Goal: Find specific page/section: Find specific page/section

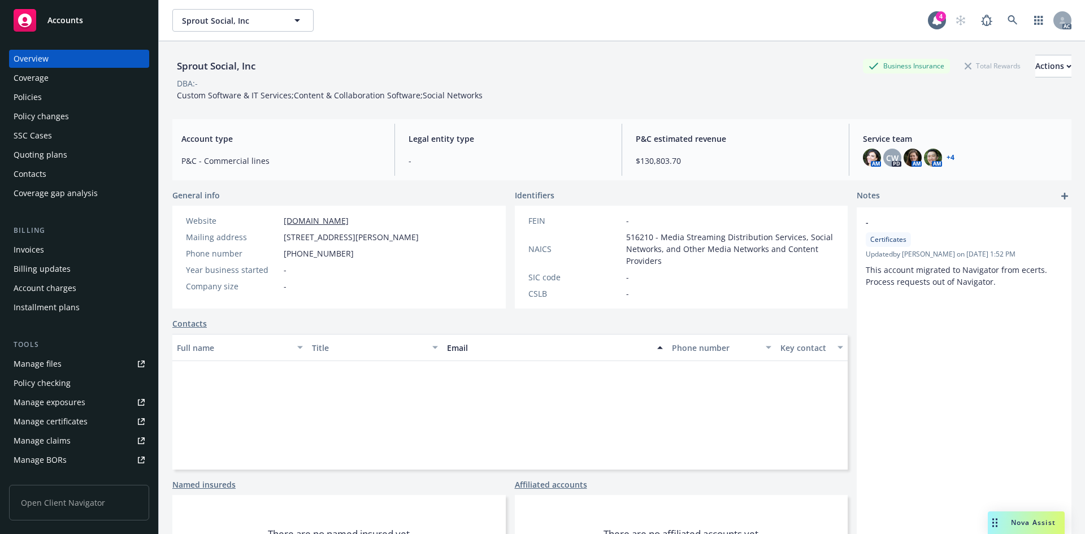
scroll to position [9, 0]
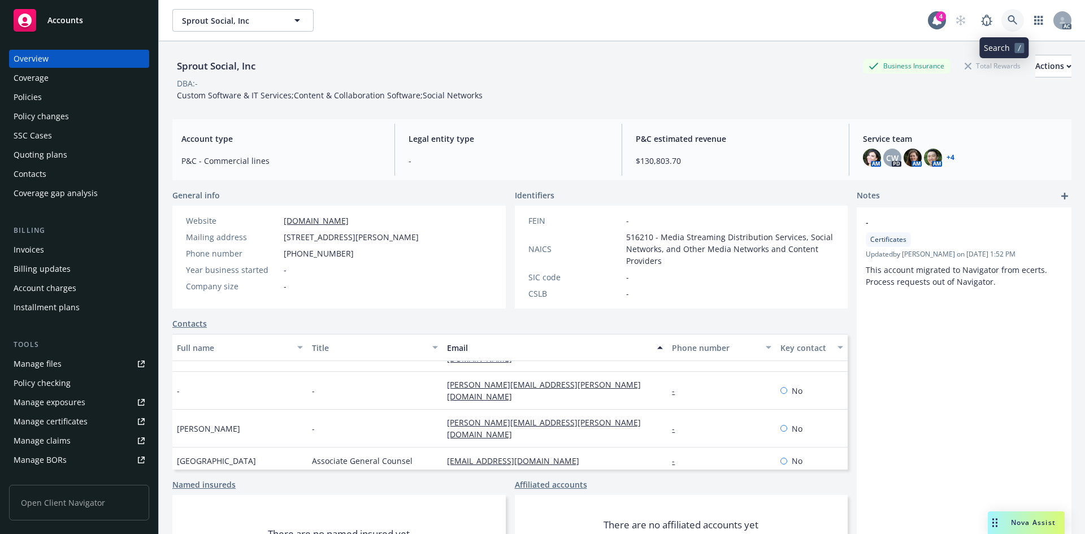
click at [1008, 19] on icon at bounding box center [1013, 20] width 10 height 10
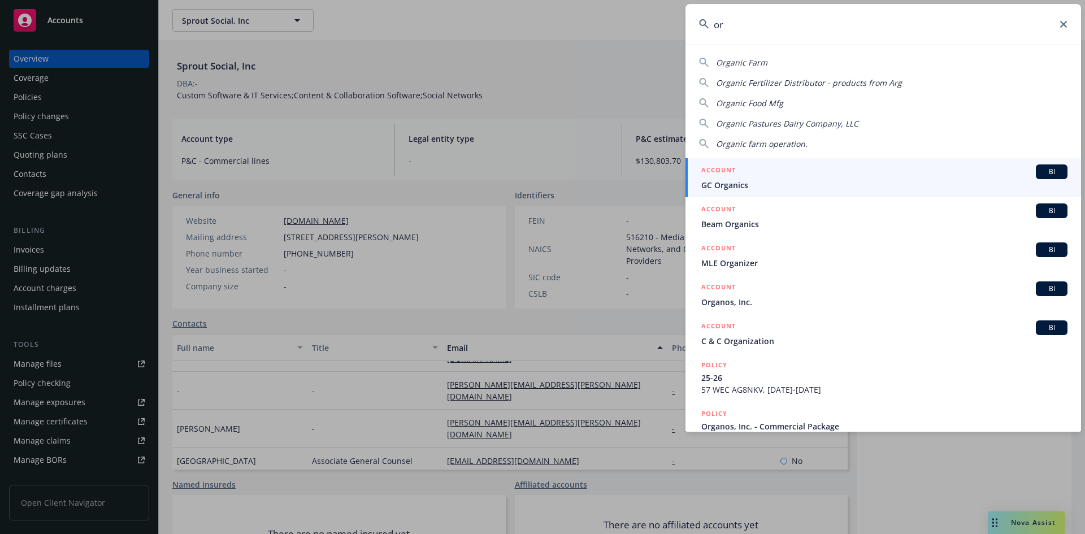
type input "o"
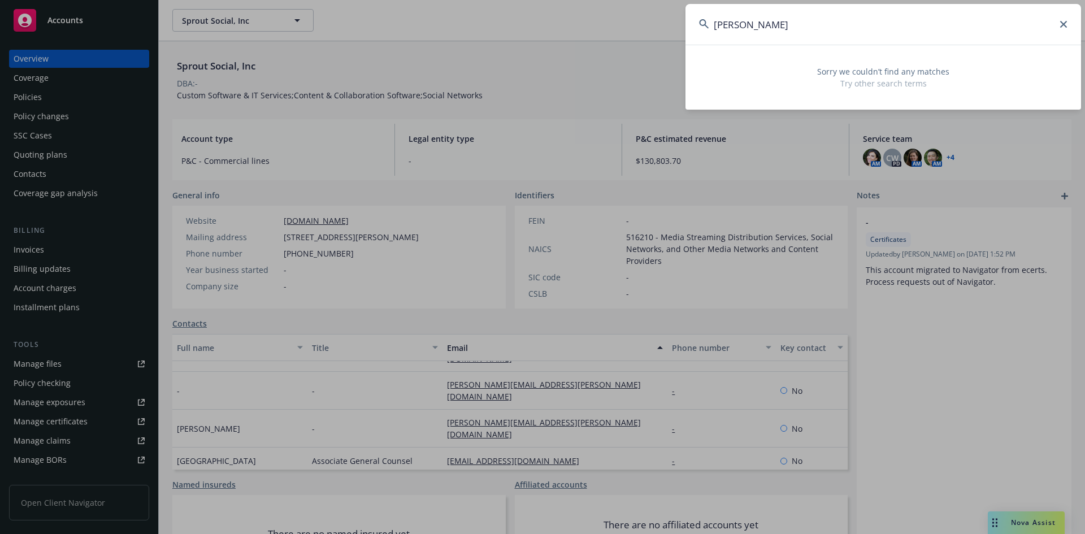
type input "[PERSON_NAME]"
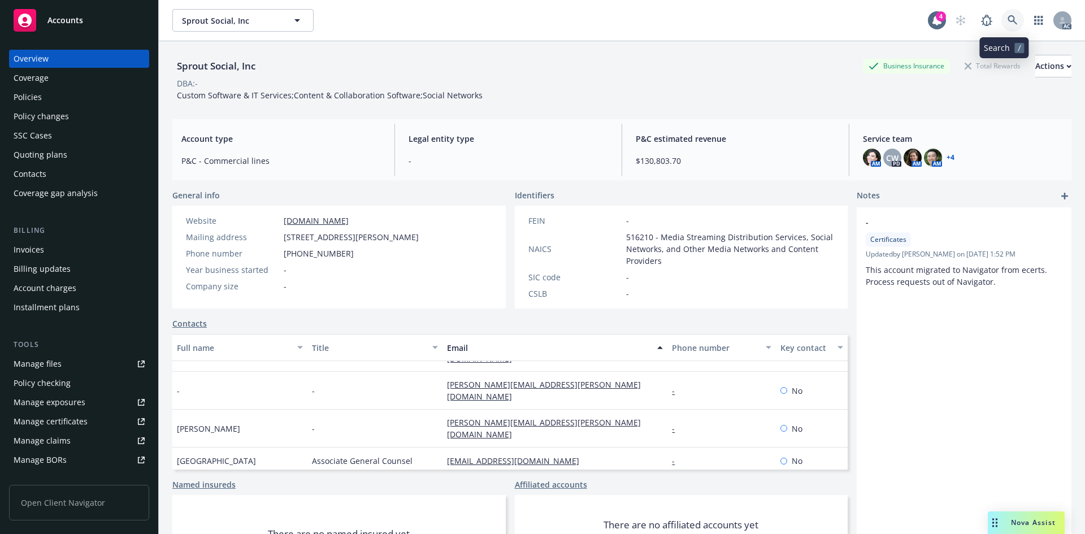
click at [1008, 20] on icon at bounding box center [1013, 20] width 10 height 10
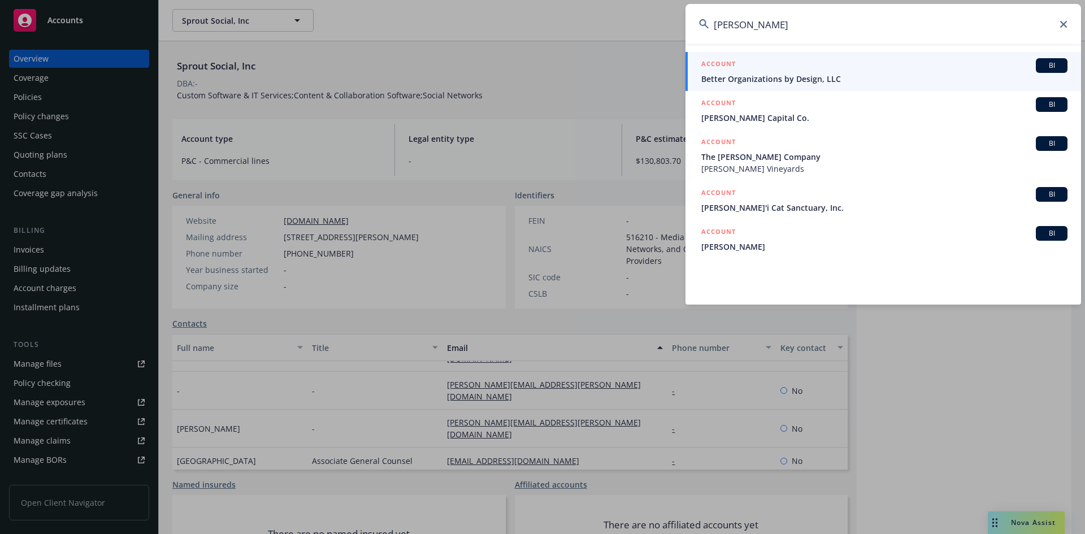
type input "[PERSON_NAME]"
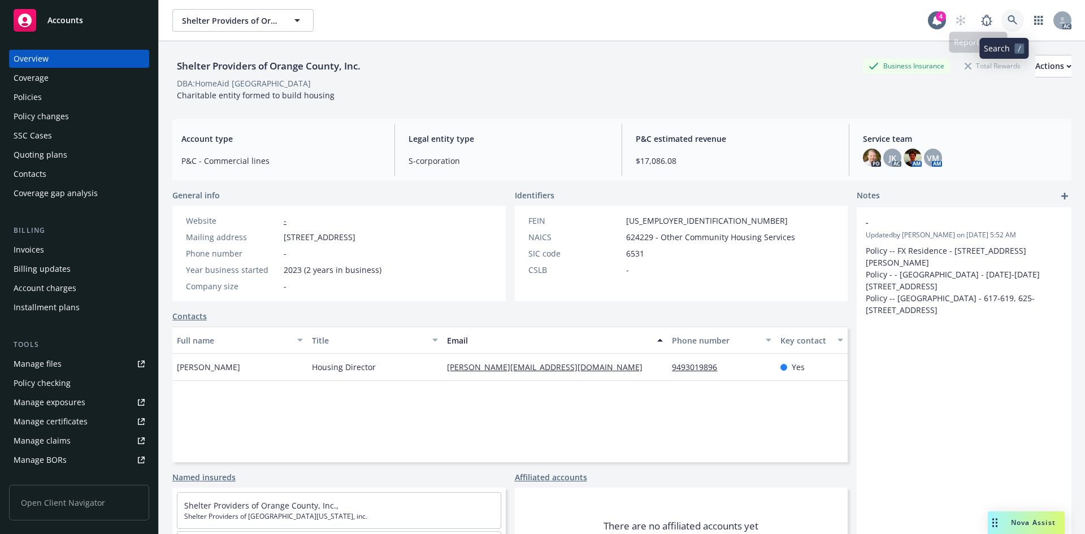
click at [1008, 19] on icon at bounding box center [1013, 20] width 10 height 10
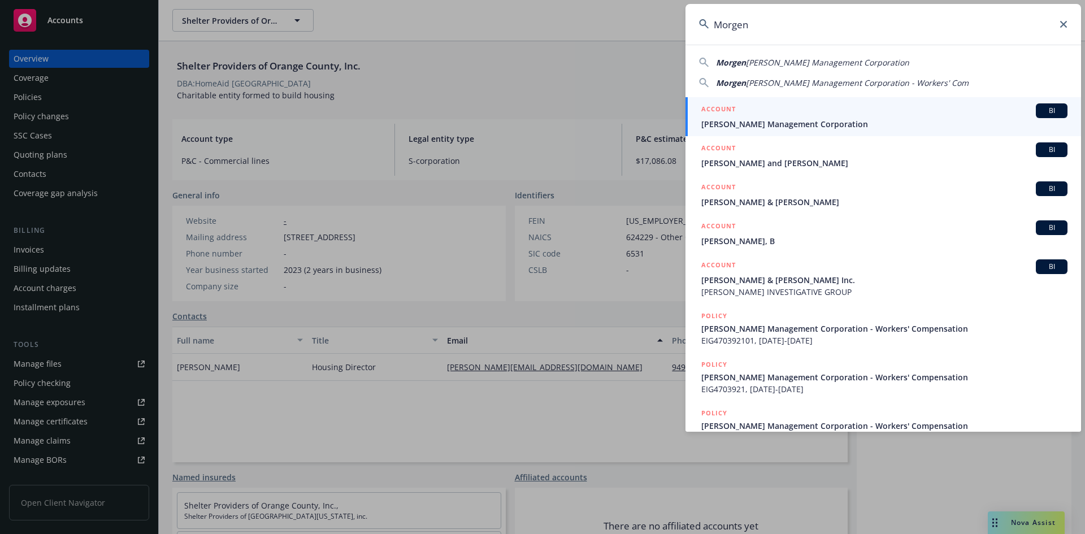
click at [800, 63] on span "[PERSON_NAME] Management Corporation" at bounding box center [827, 62] width 163 height 11
type input "[PERSON_NAME] Management Corporation"
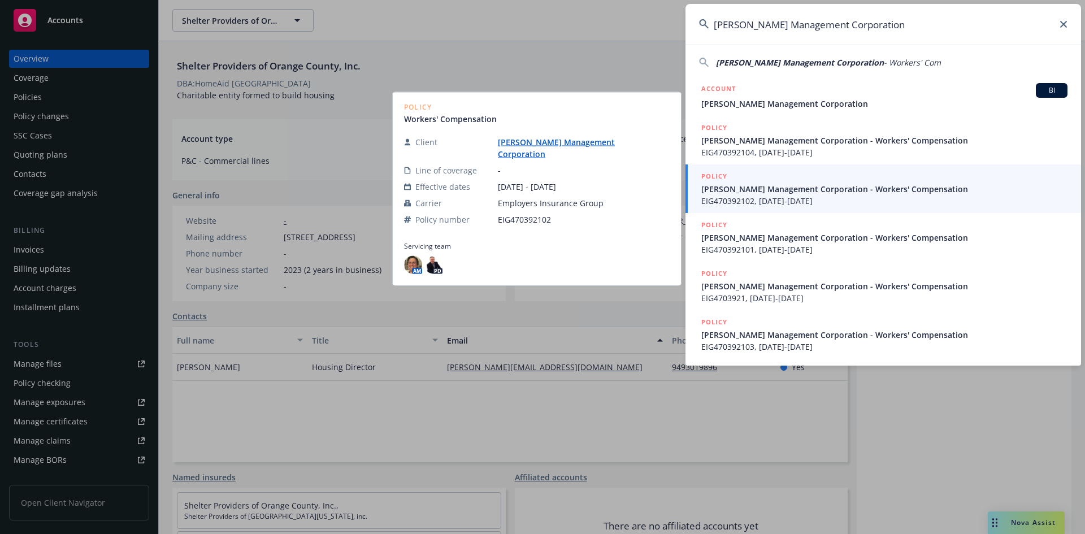
click at [769, 196] on span "EIG470392102, [DATE]-[DATE]" at bounding box center [885, 201] width 366 height 12
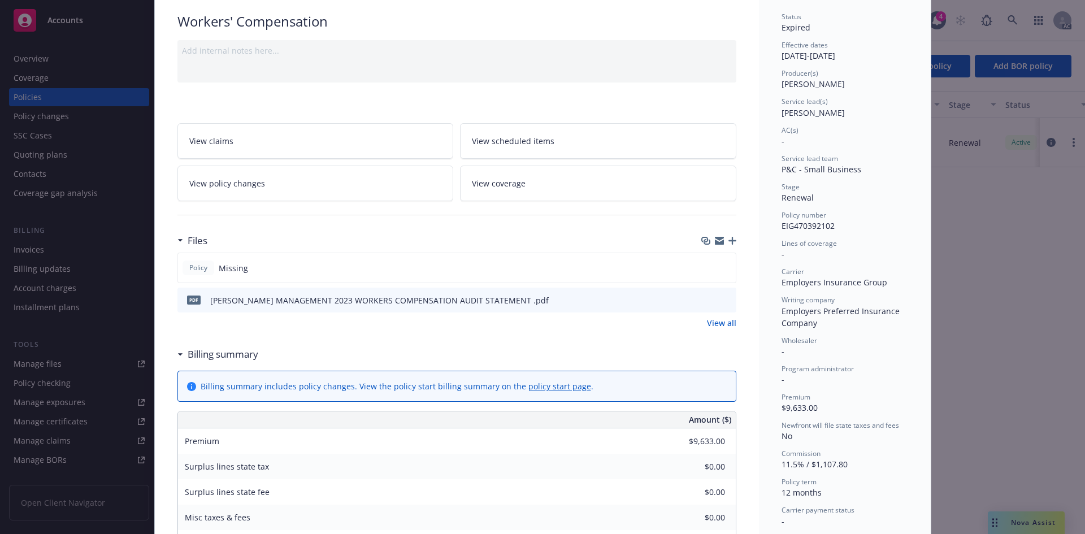
scroll to position [24, 0]
